Goal: Navigation & Orientation: Find specific page/section

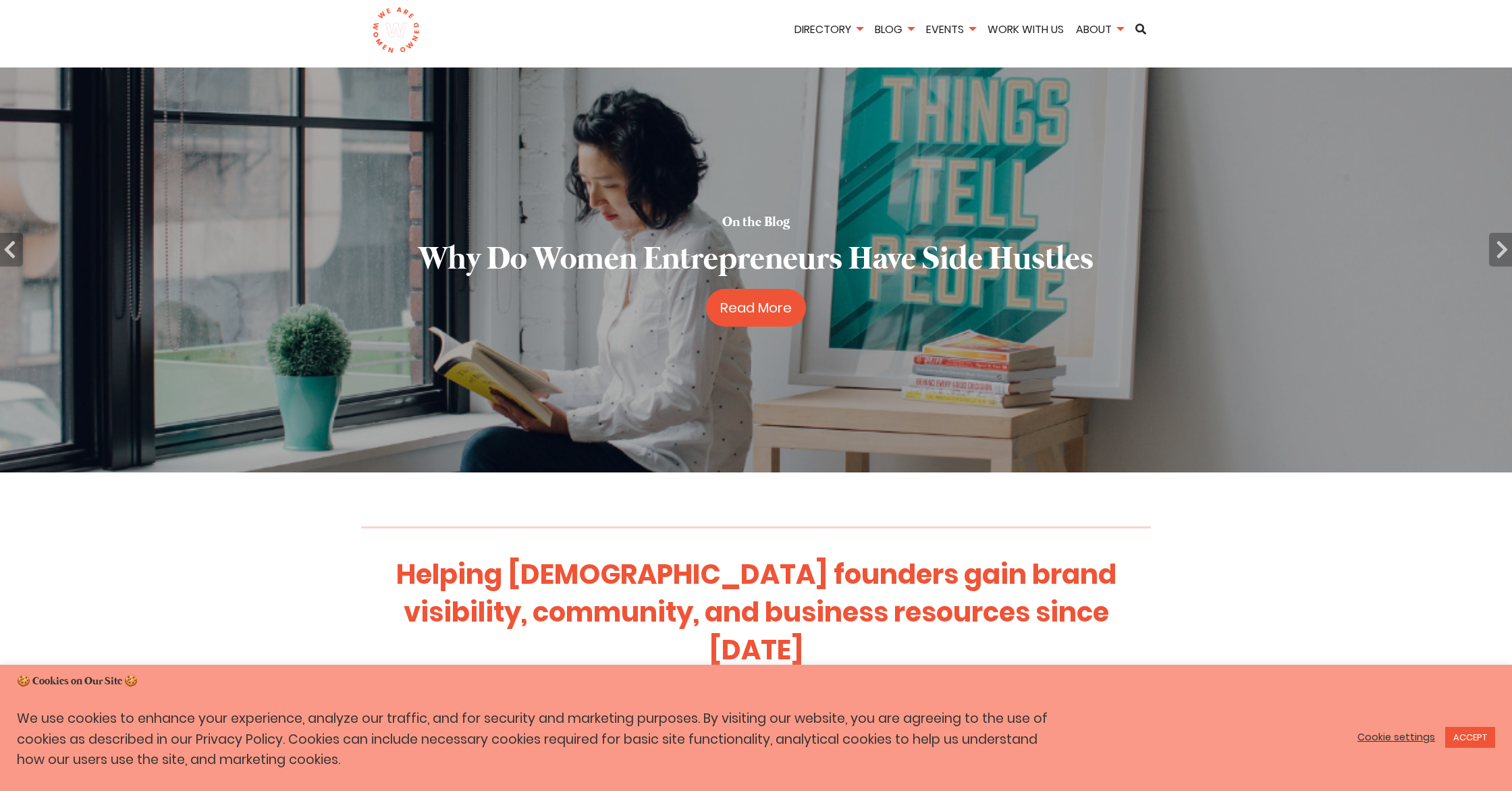
click at [368, 19] on link at bounding box center [396, 30] width 69 height 47
click at [380, 23] on img at bounding box center [396, 30] width 48 height 47
click at [1489, 732] on link "ACCEPT" at bounding box center [1470, 737] width 50 height 21
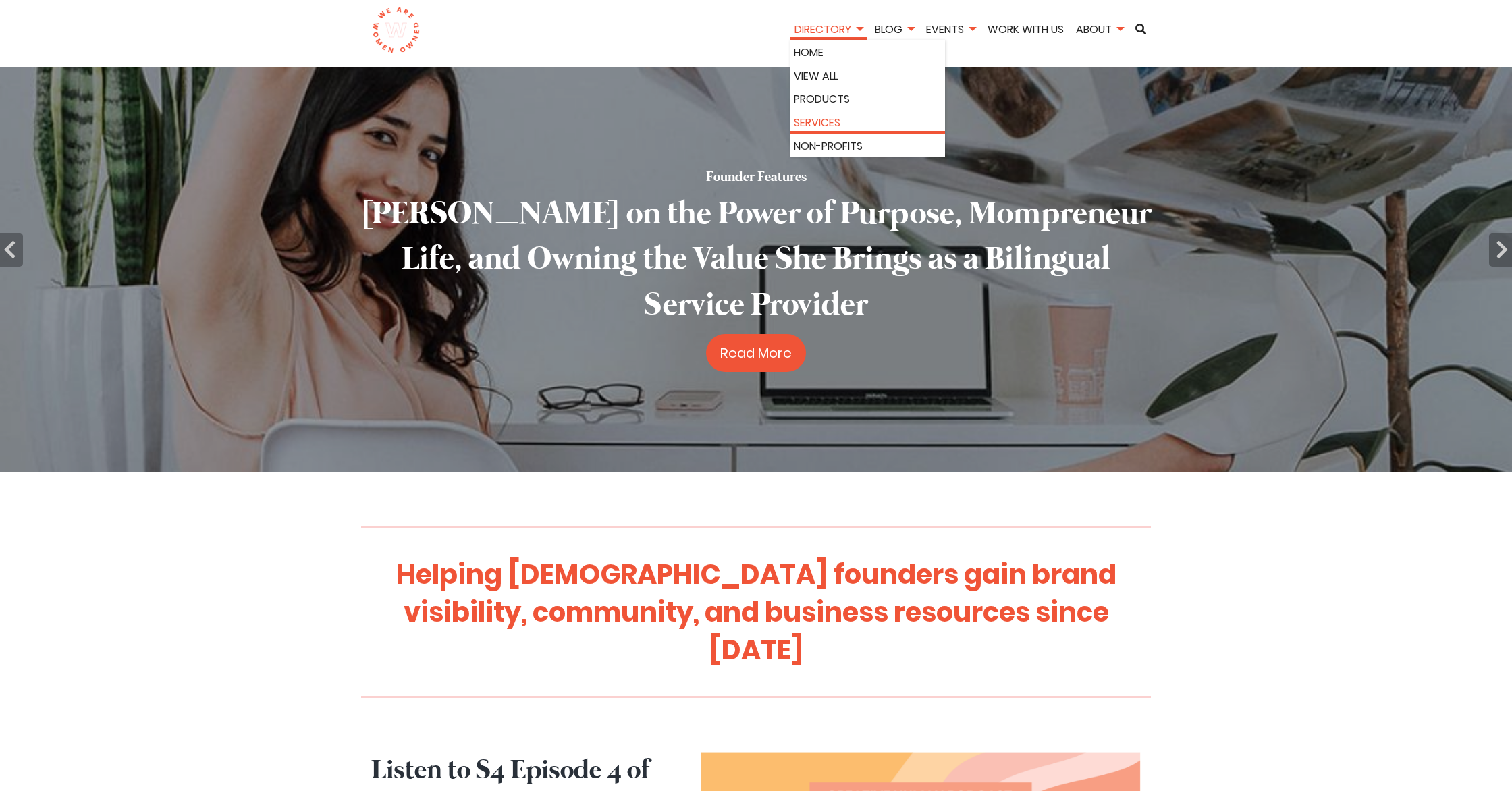
click at [814, 115] on link "Services" at bounding box center [867, 123] width 147 height 18
